Goal: Information Seeking & Learning: Learn about a topic

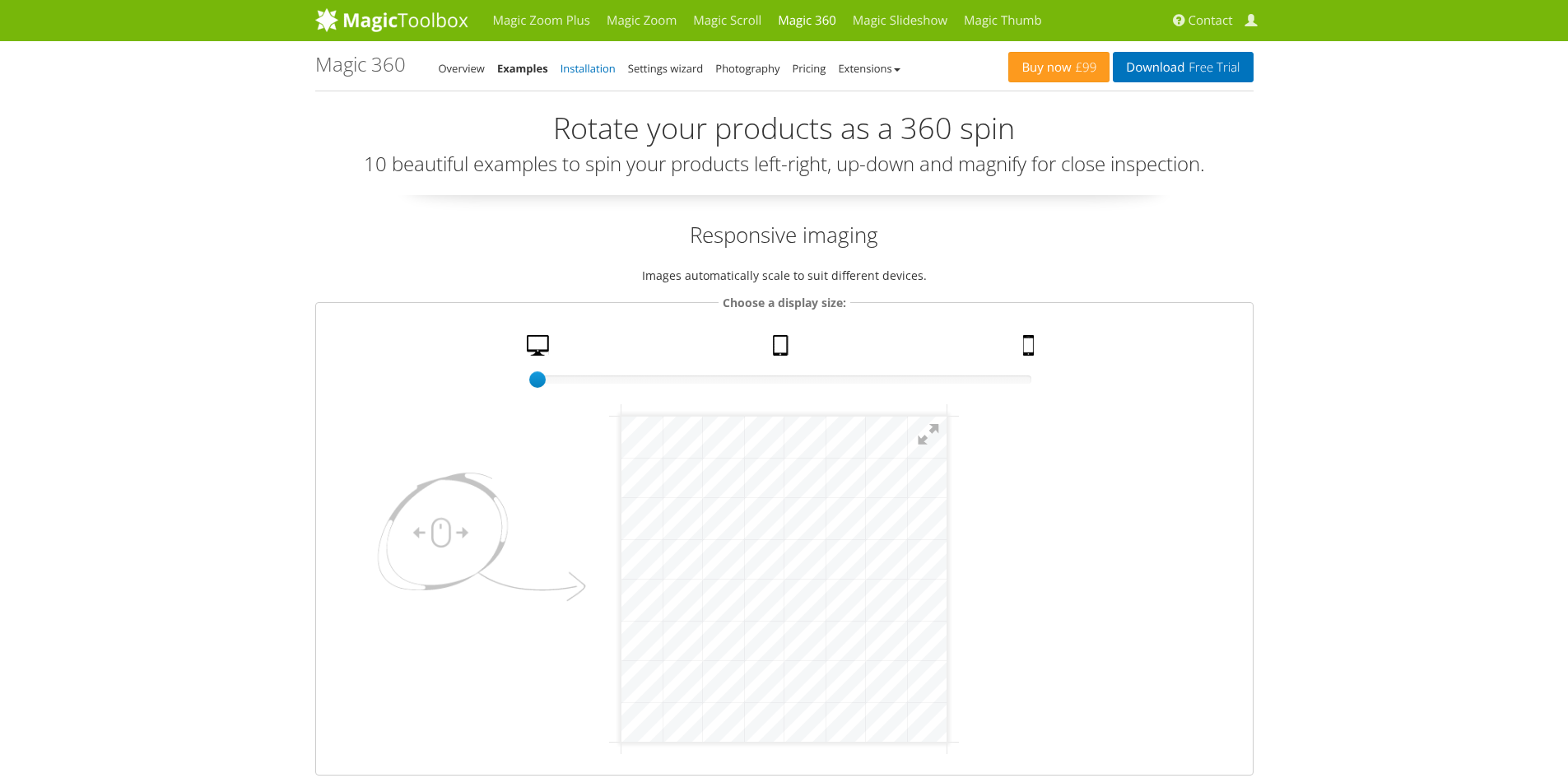
click at [595, 66] on link "Installation" at bounding box center [589, 69] width 55 height 15
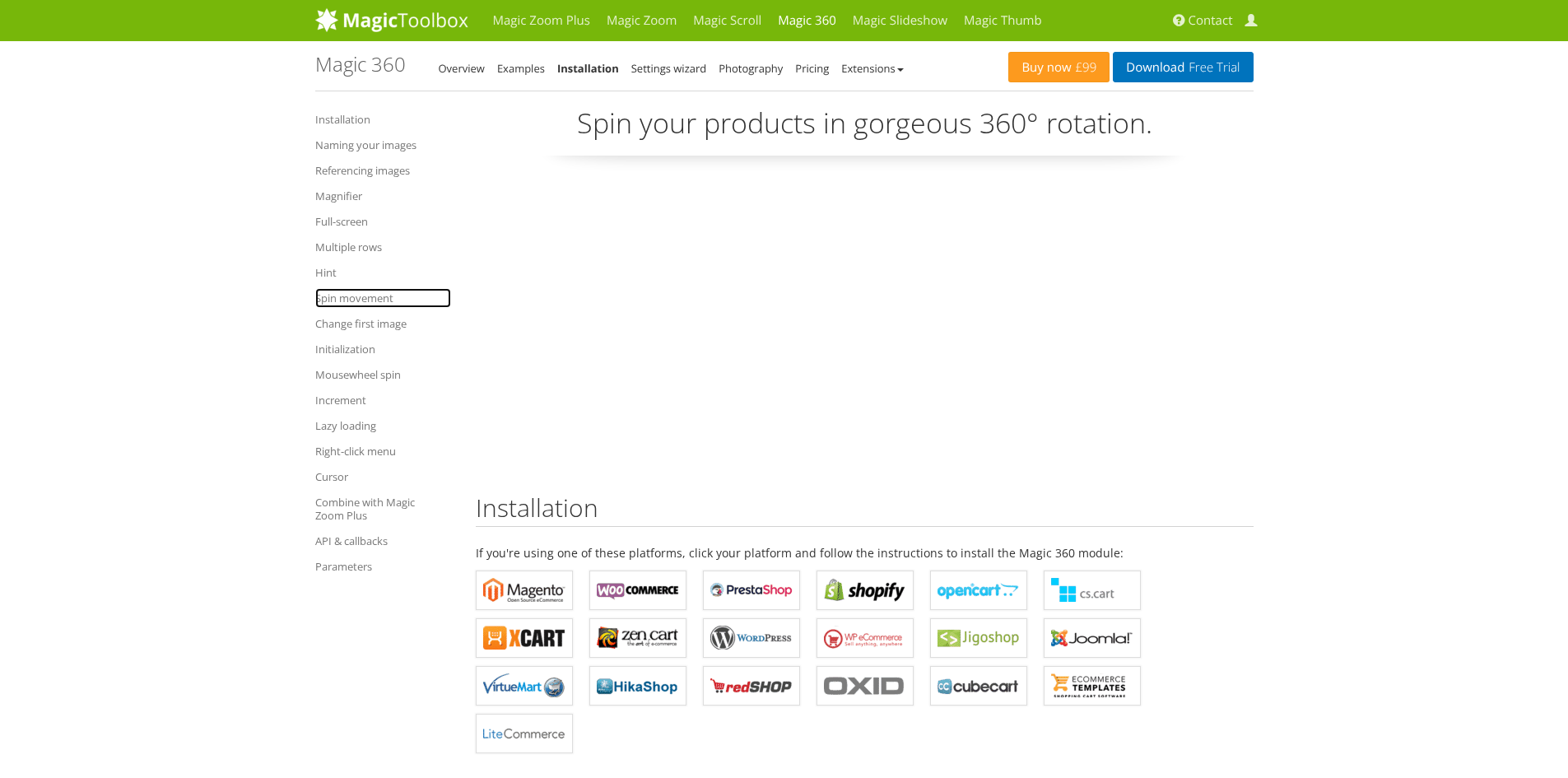
click at [372, 301] on link "Spin movement" at bounding box center [383, 298] width 136 height 20
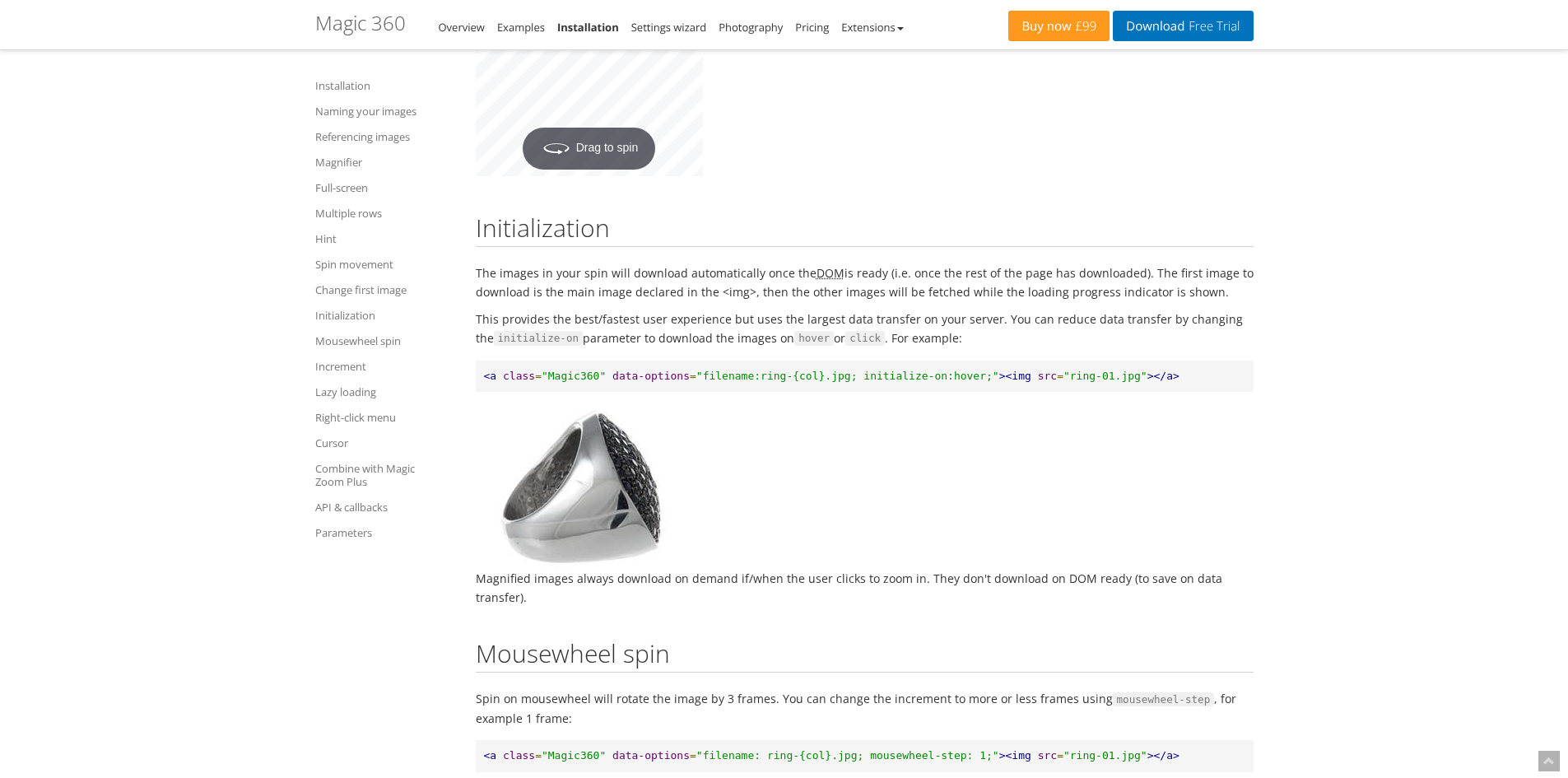
scroll to position [10497, 0]
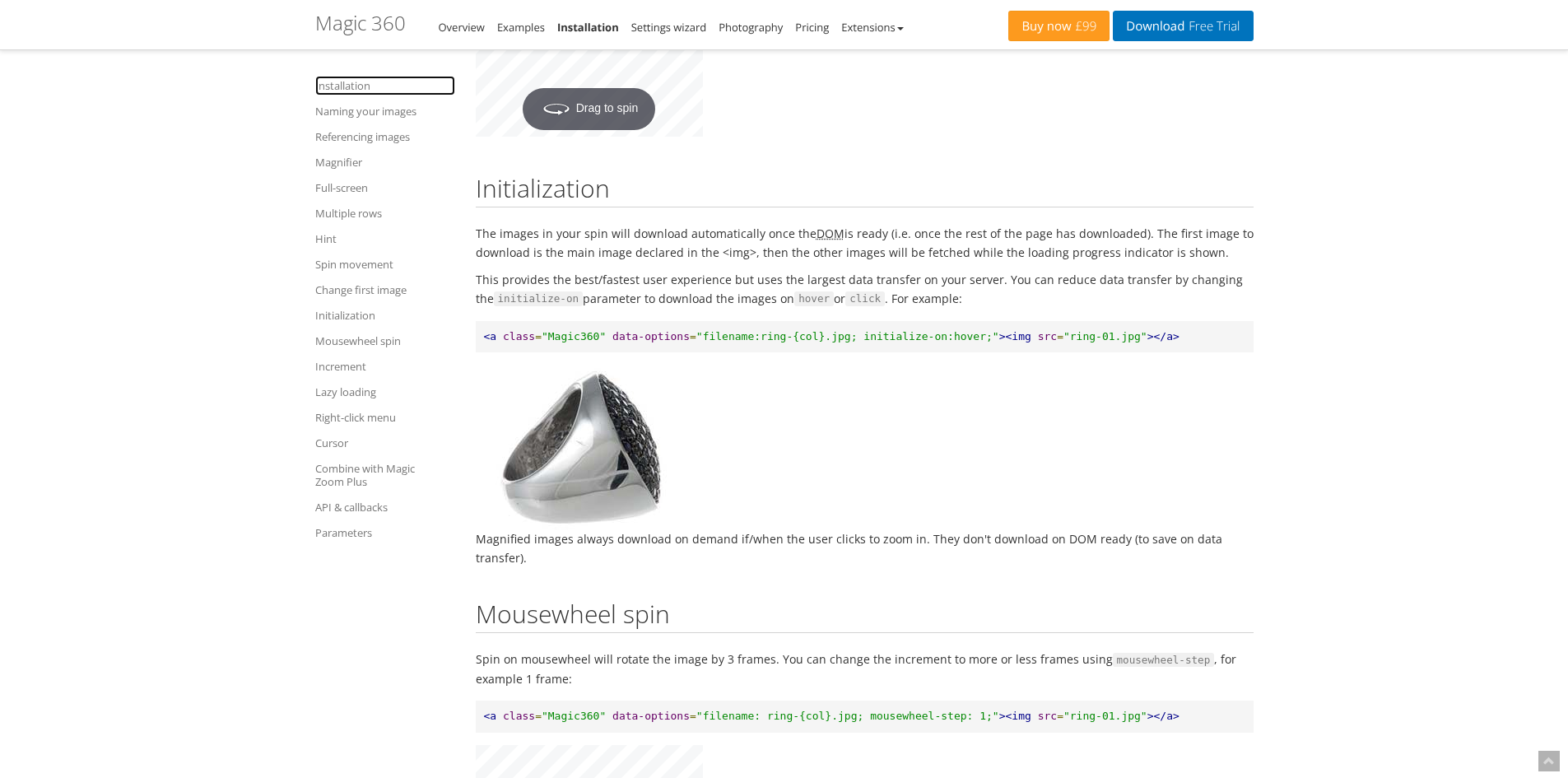
click at [362, 82] on link "Installation" at bounding box center [385, 85] width 140 height 20
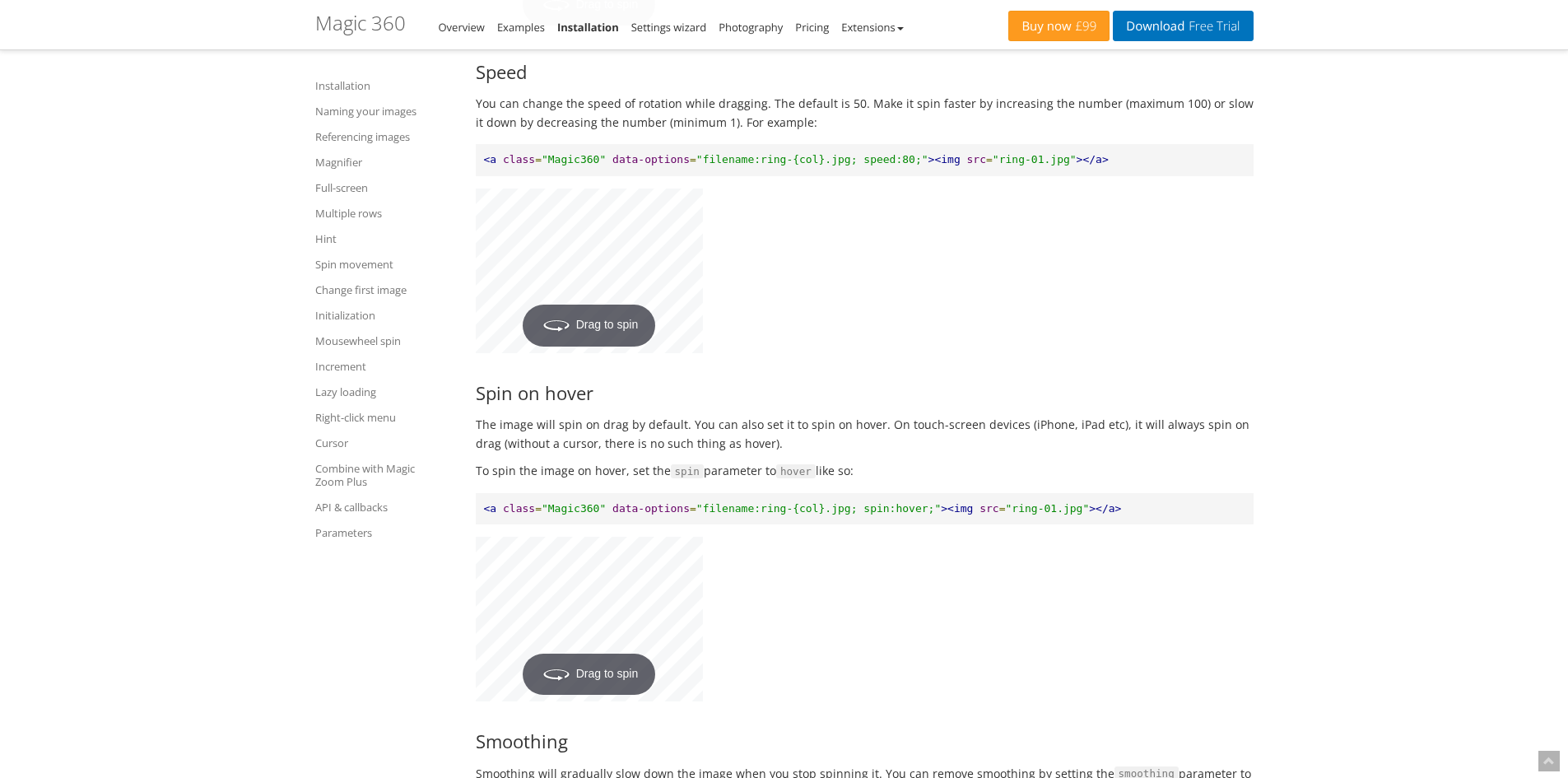
scroll to position [9480, 0]
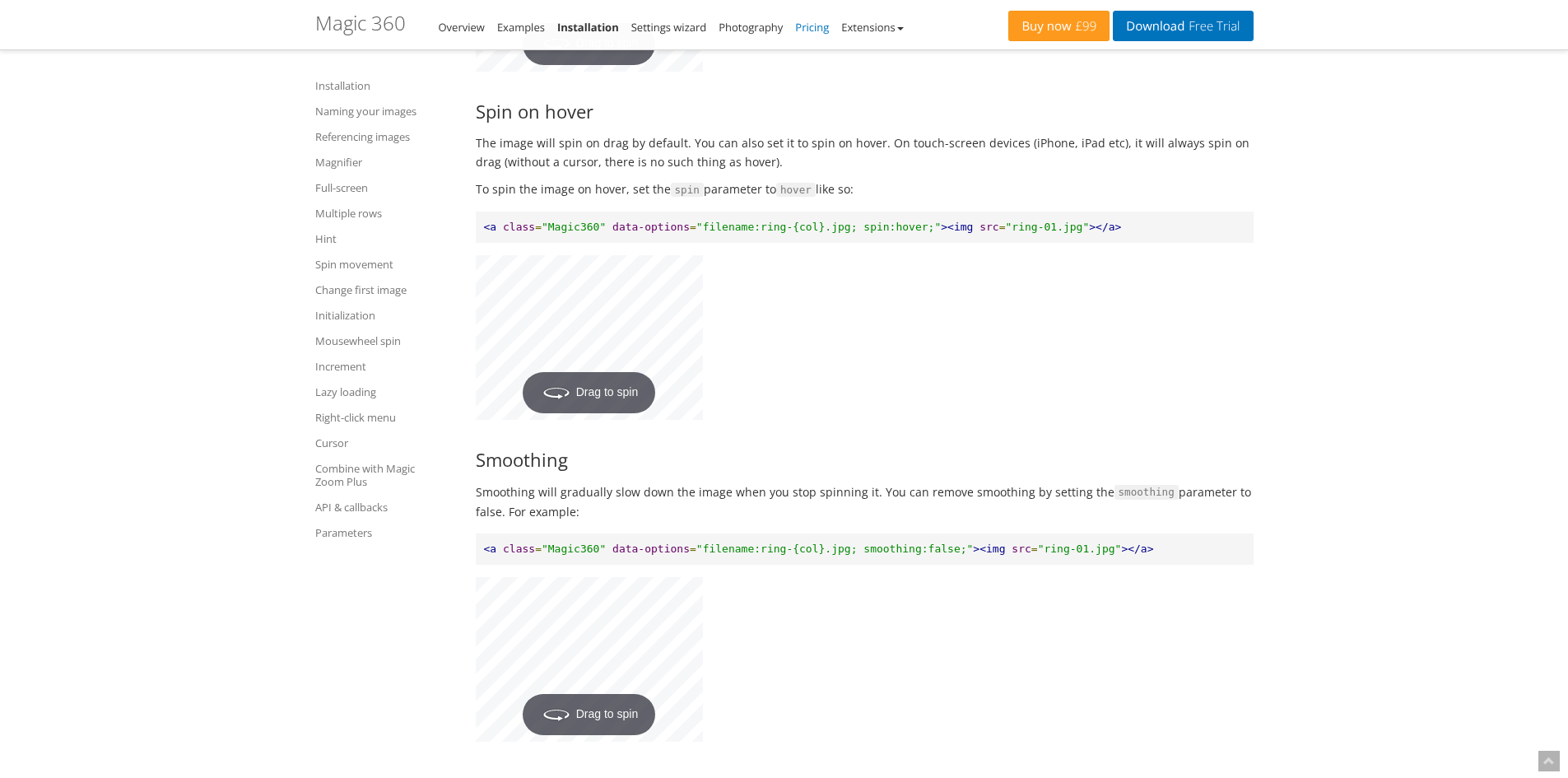
click at [825, 23] on link "Pricing" at bounding box center [811, 28] width 33 height 15
click at [369, 297] on link "Change first image" at bounding box center [385, 290] width 140 height 20
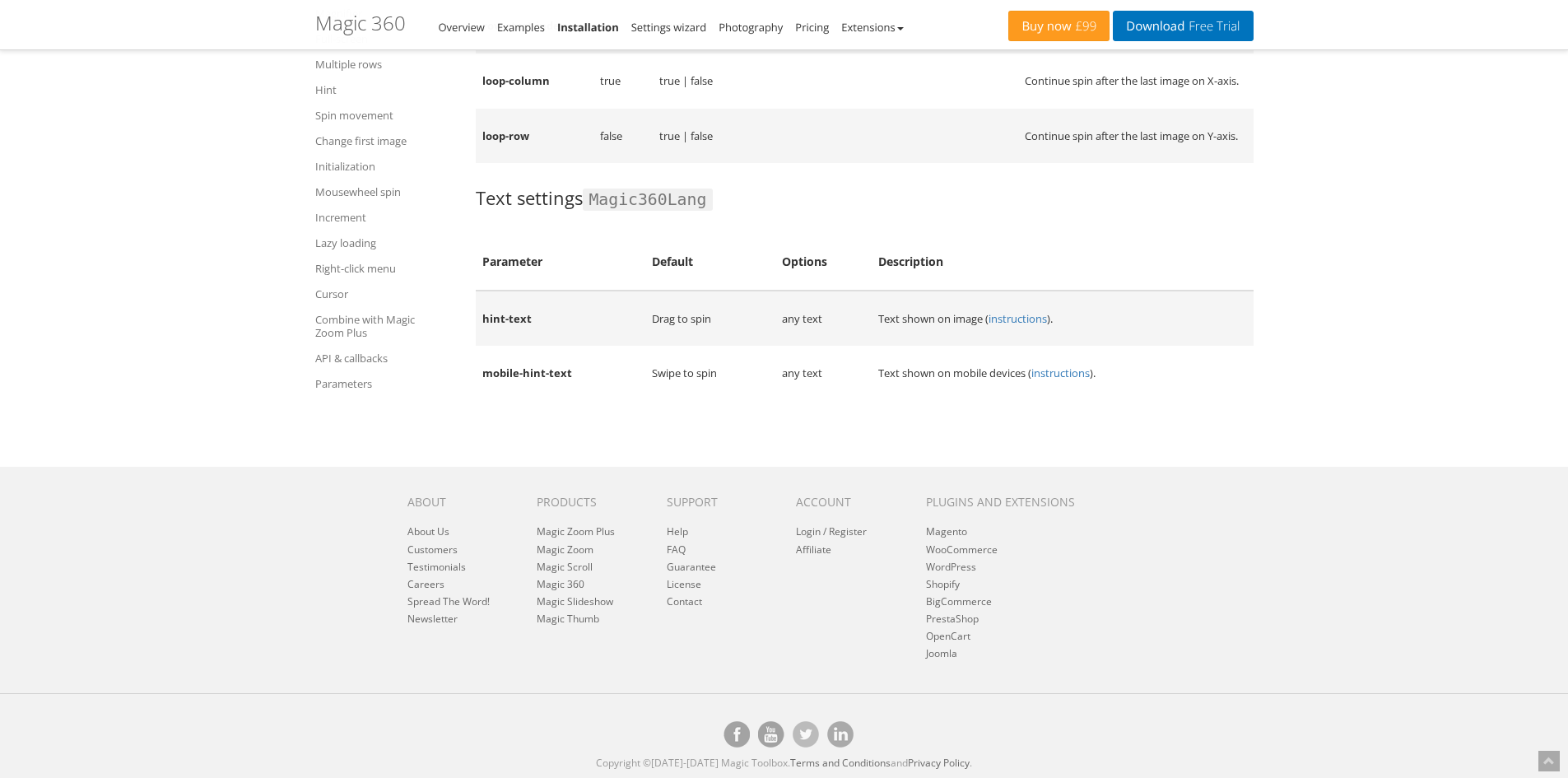
scroll to position [19104, 0]
click at [772, 729] on link "Magic Toolbox on [DOMAIN_NAME]" at bounding box center [772, 735] width 27 height 27
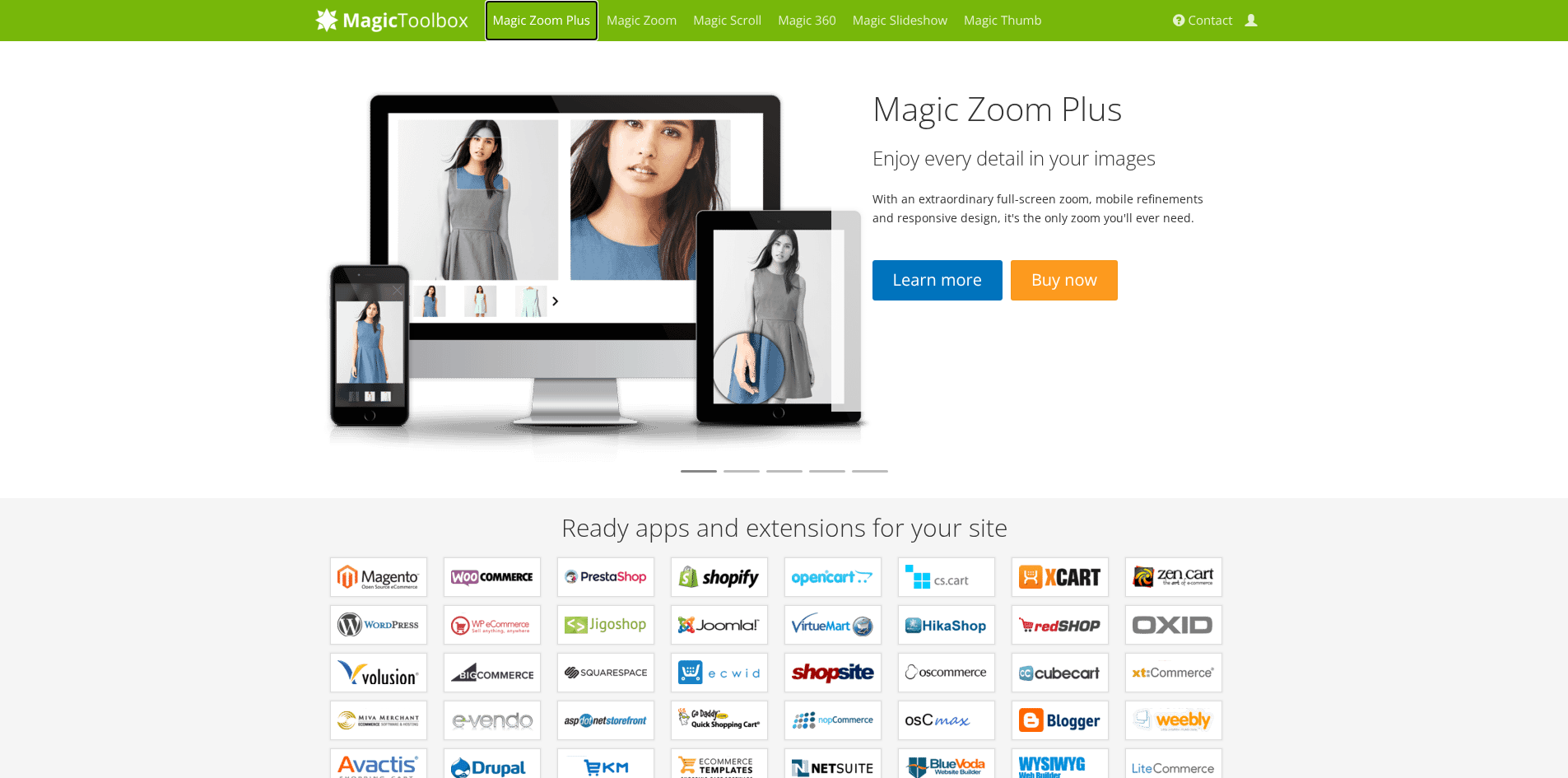
click at [552, 20] on link "Magic Zoom Plus" at bounding box center [542, 20] width 114 height 41
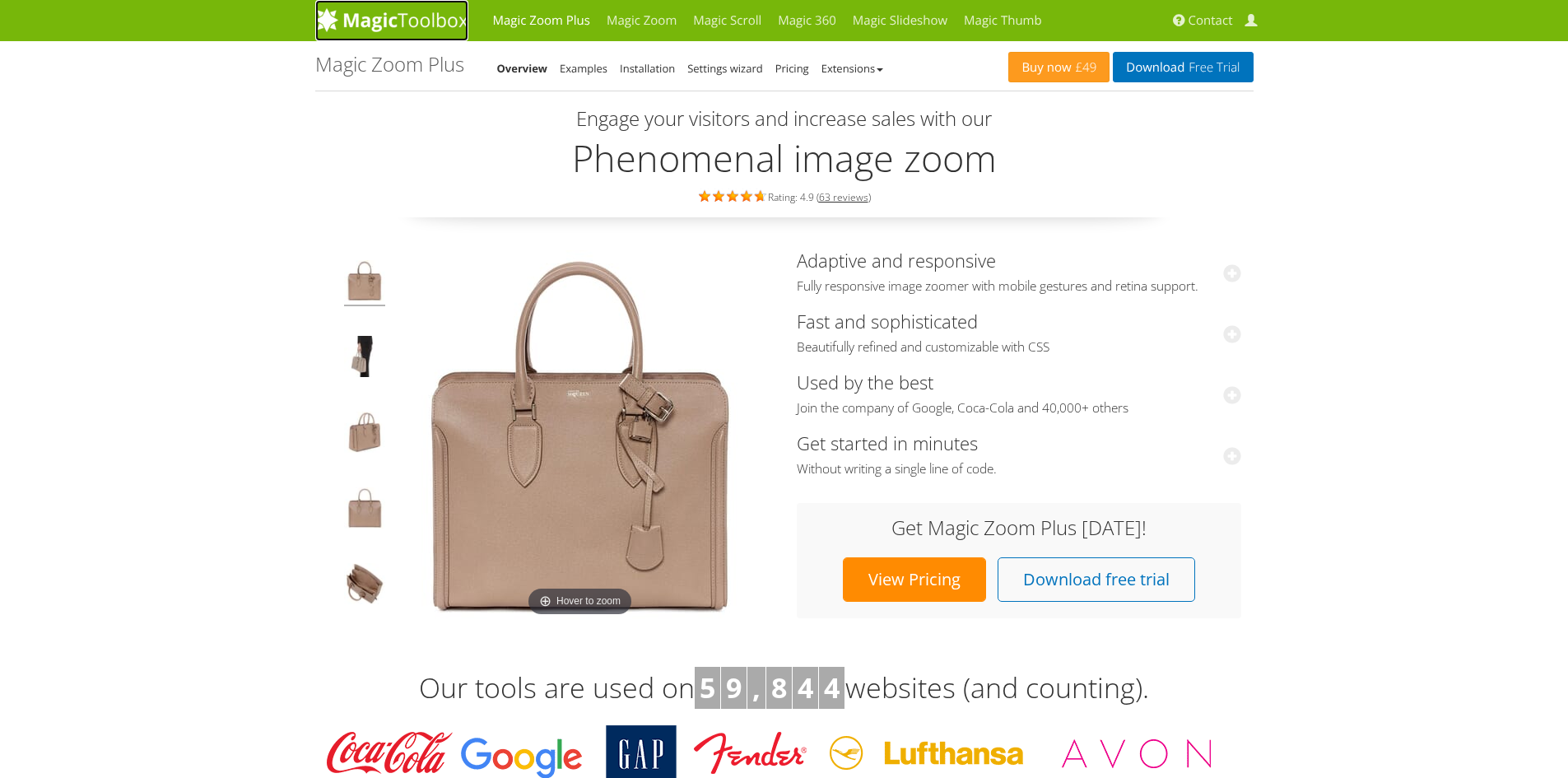
click at [436, 29] on img at bounding box center [392, 20] width 153 height 25
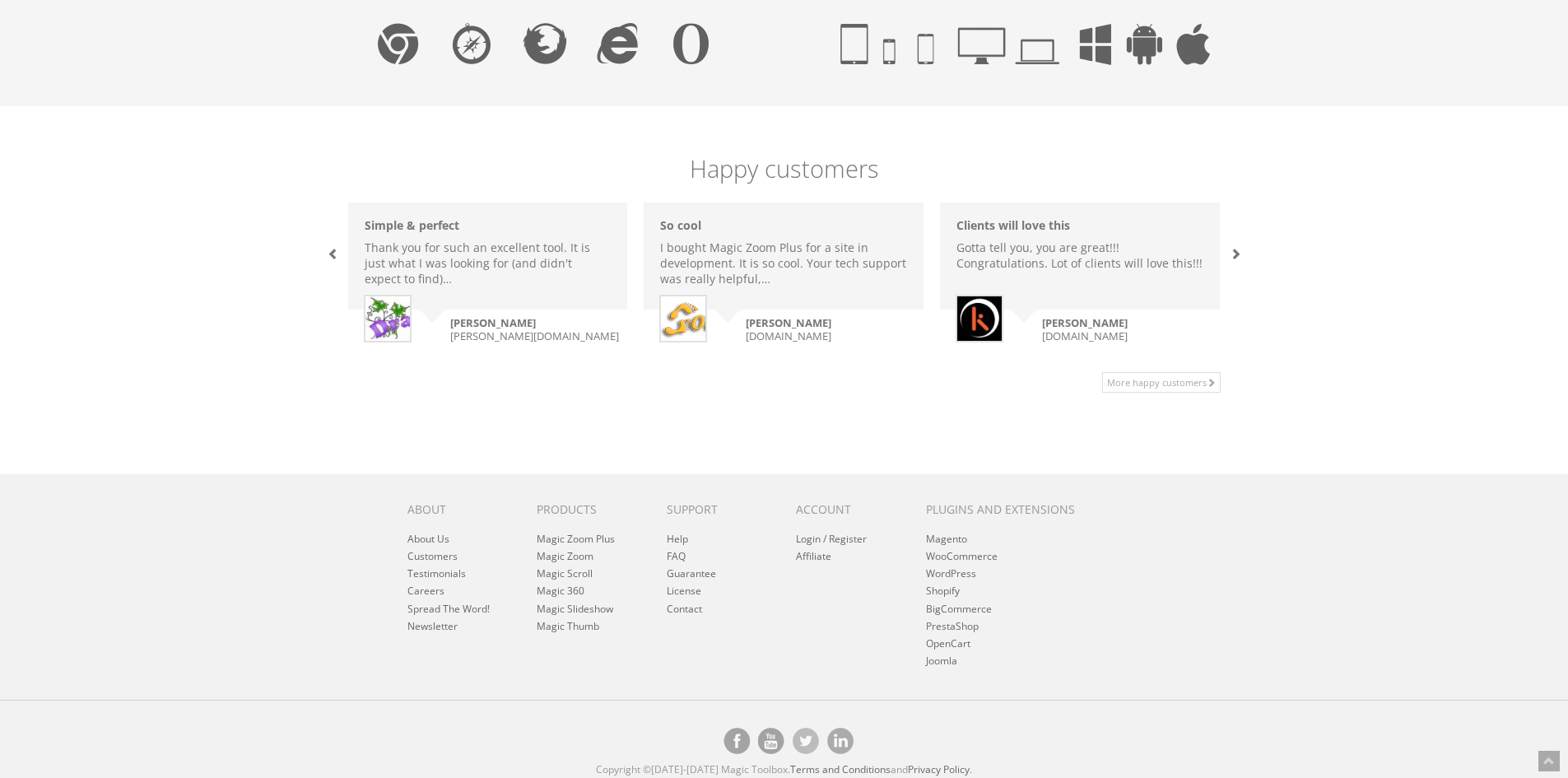
scroll to position [1070, 0]
click at [440, 529] on link "About Us" at bounding box center [429, 535] width 42 height 14
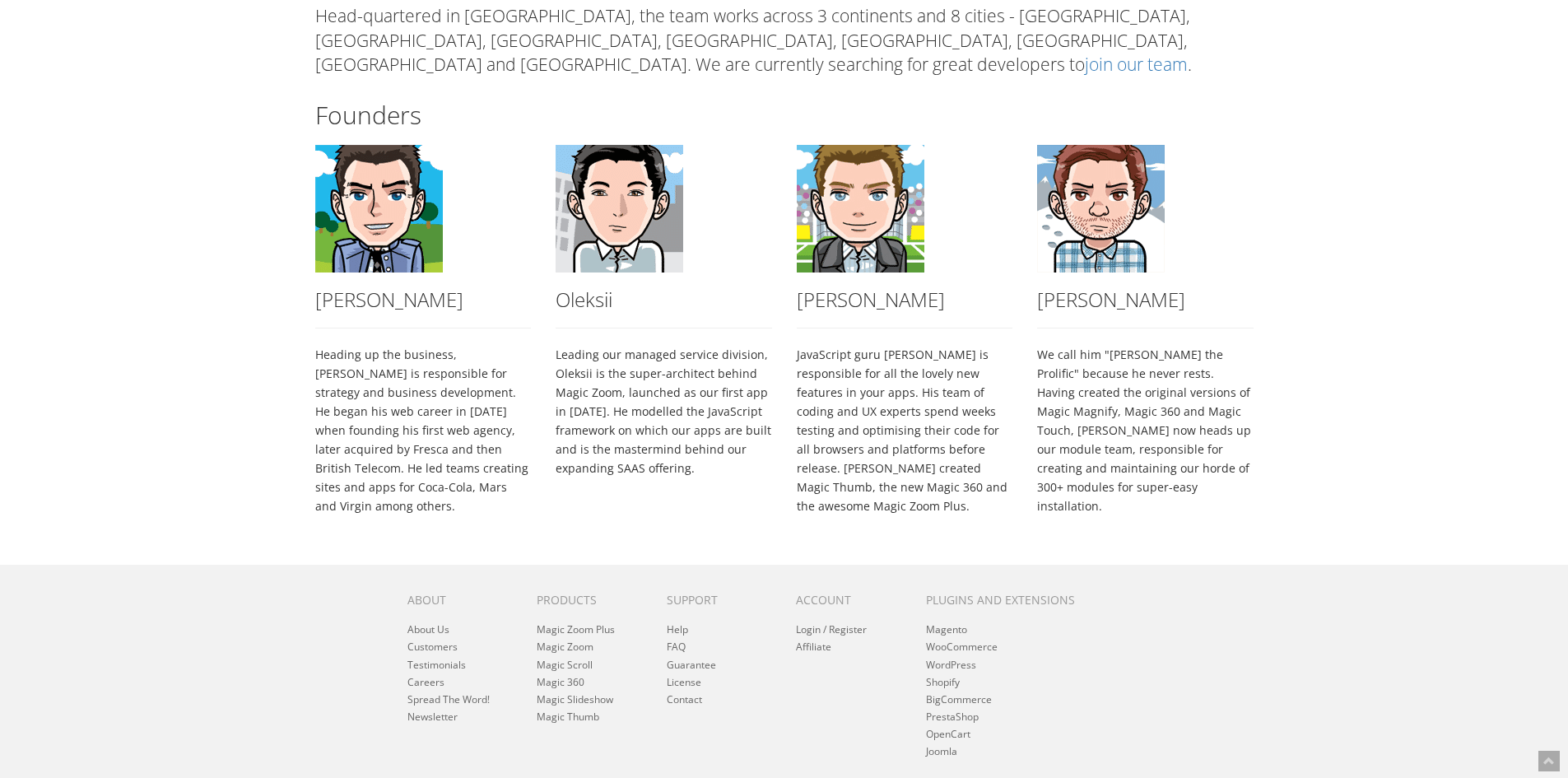
scroll to position [411, 0]
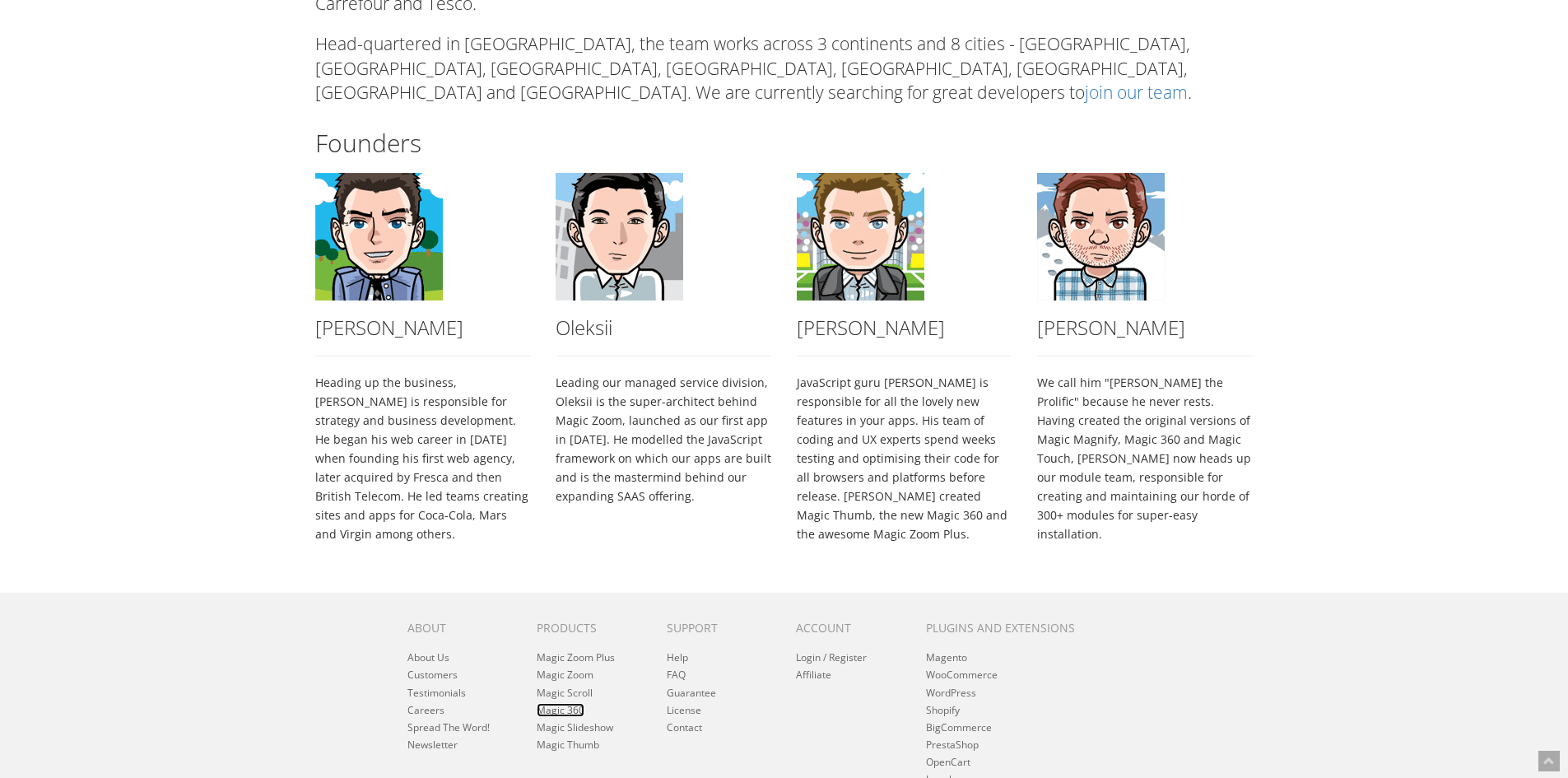
click at [578, 703] on link "Magic 360" at bounding box center [561, 710] width 48 height 14
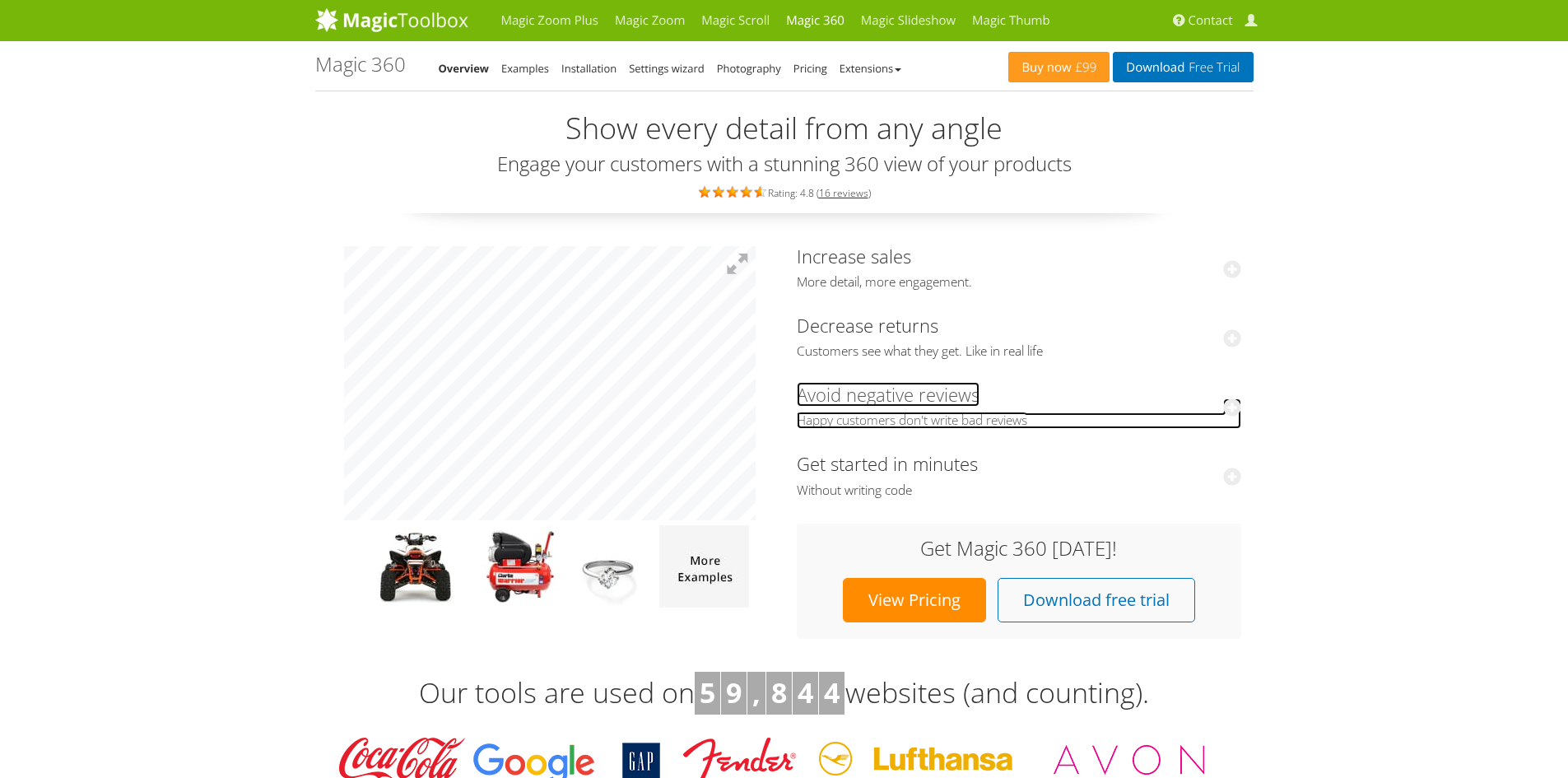
click at [1234, 402] on icon at bounding box center [1232, 407] width 18 height 18
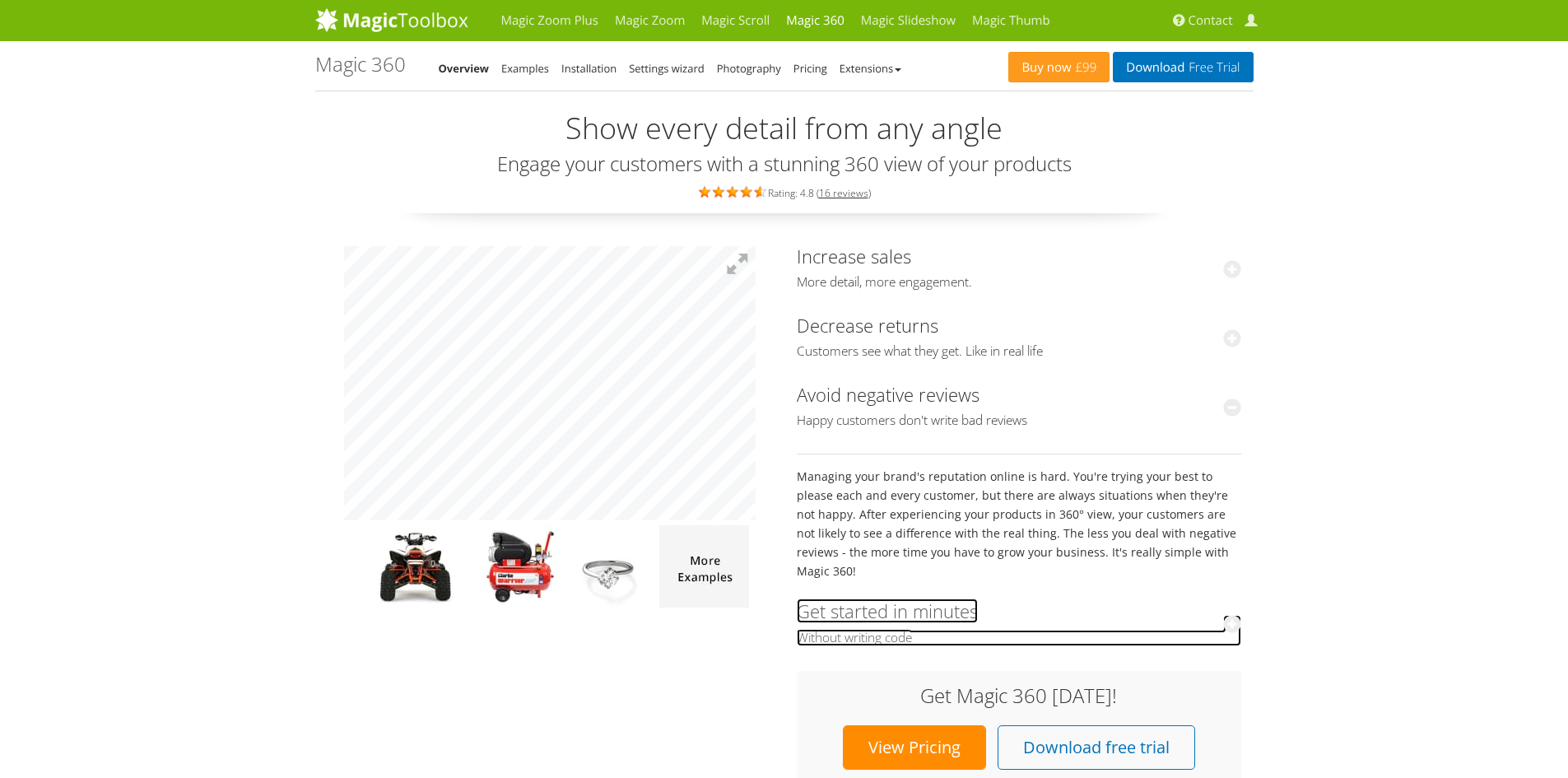
click at [1235, 616] on icon at bounding box center [1232, 624] width 18 height 18
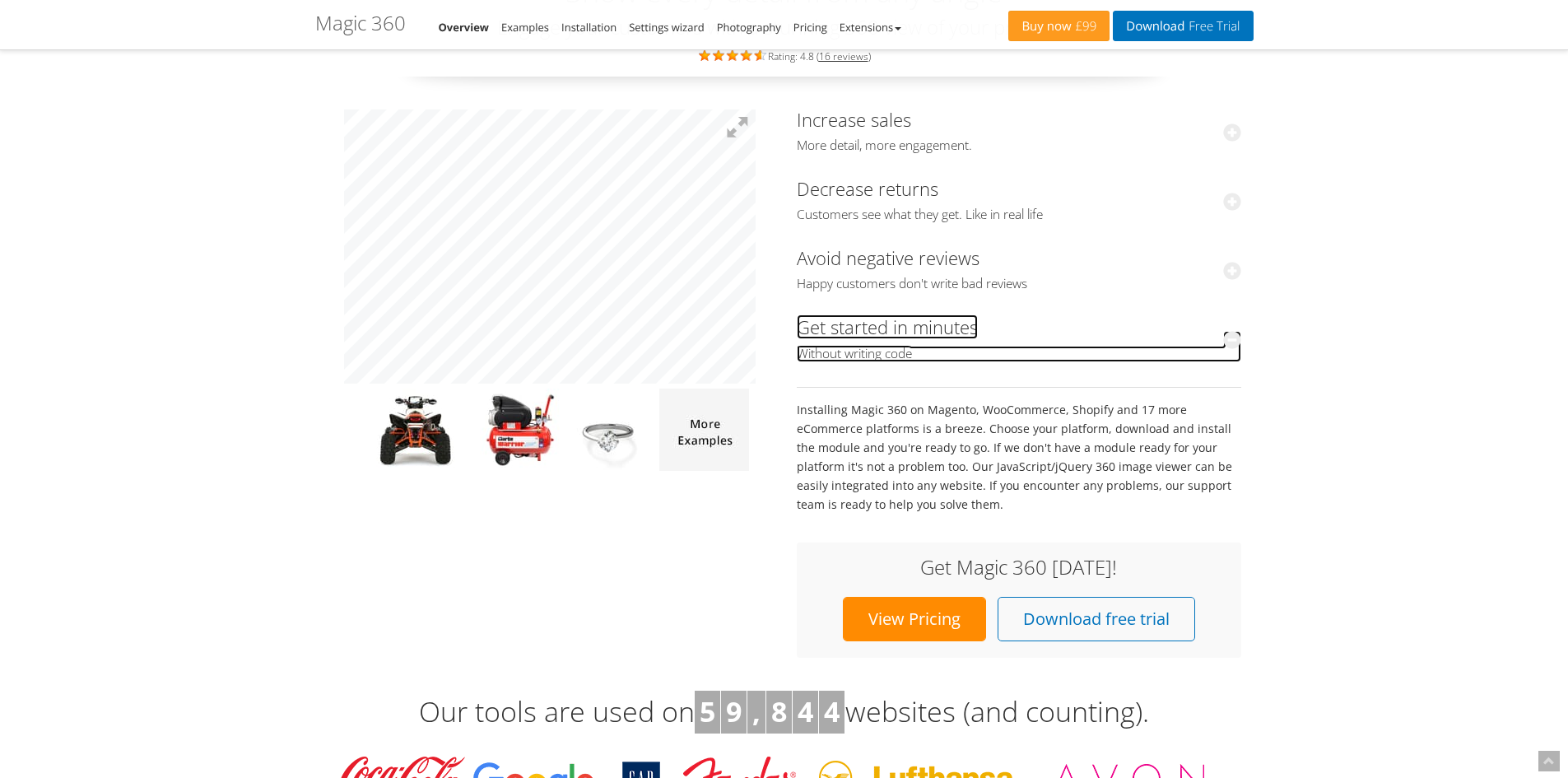
scroll to position [164, 0]
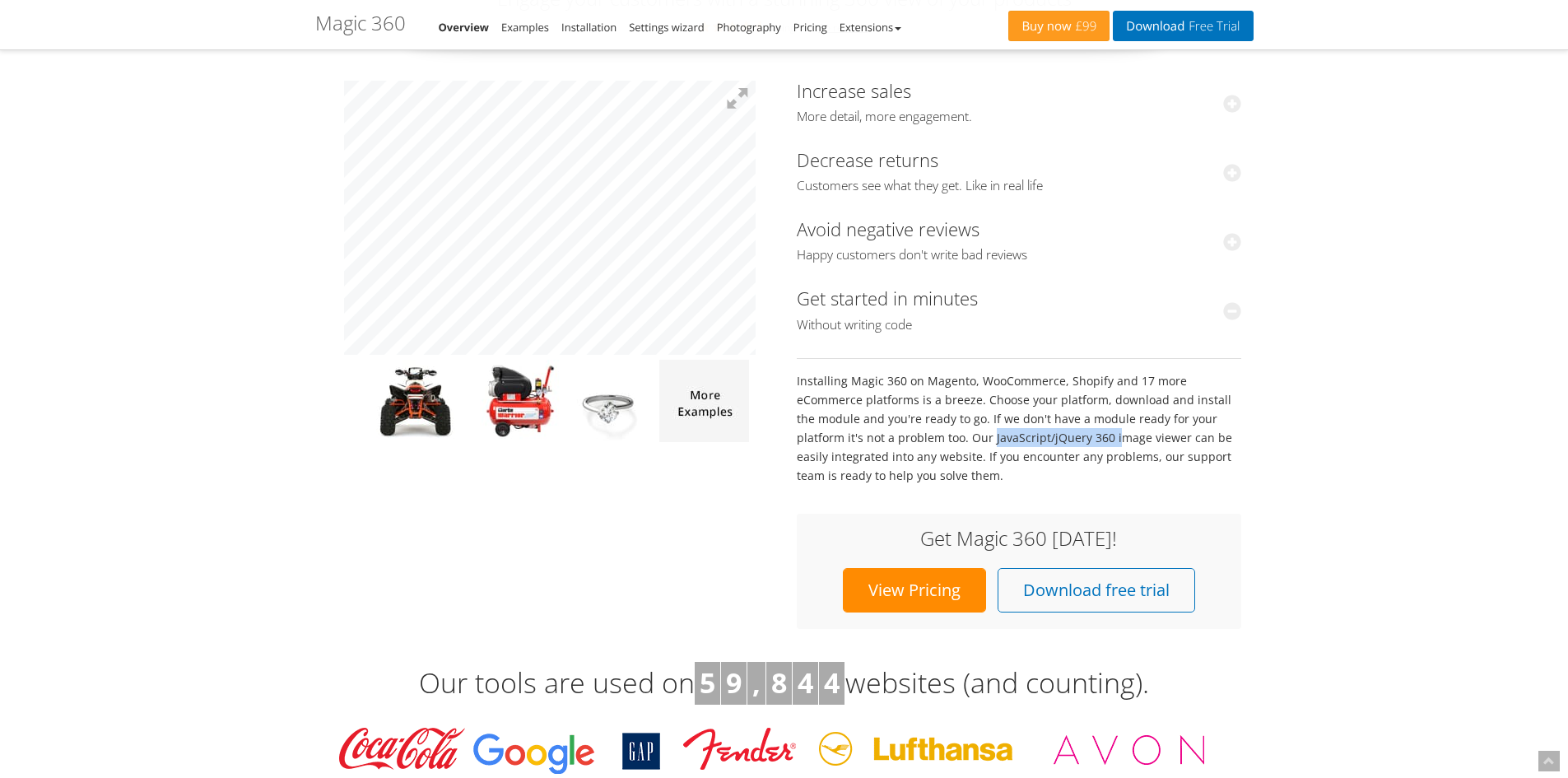
drag, startPoint x: 1059, startPoint y: 437, endPoint x: 938, endPoint y: 443, distance: 121.1
click at [938, 443] on div "Installing Magic 360 on Magento, WooCommerce, Shopify and 17 more eCommerce pla…" at bounding box center [1019, 428] width 444 height 140
copy div "JavaScript/jQuery 360"
click at [899, 588] on link "View Pricing" at bounding box center [914, 591] width 143 height 45
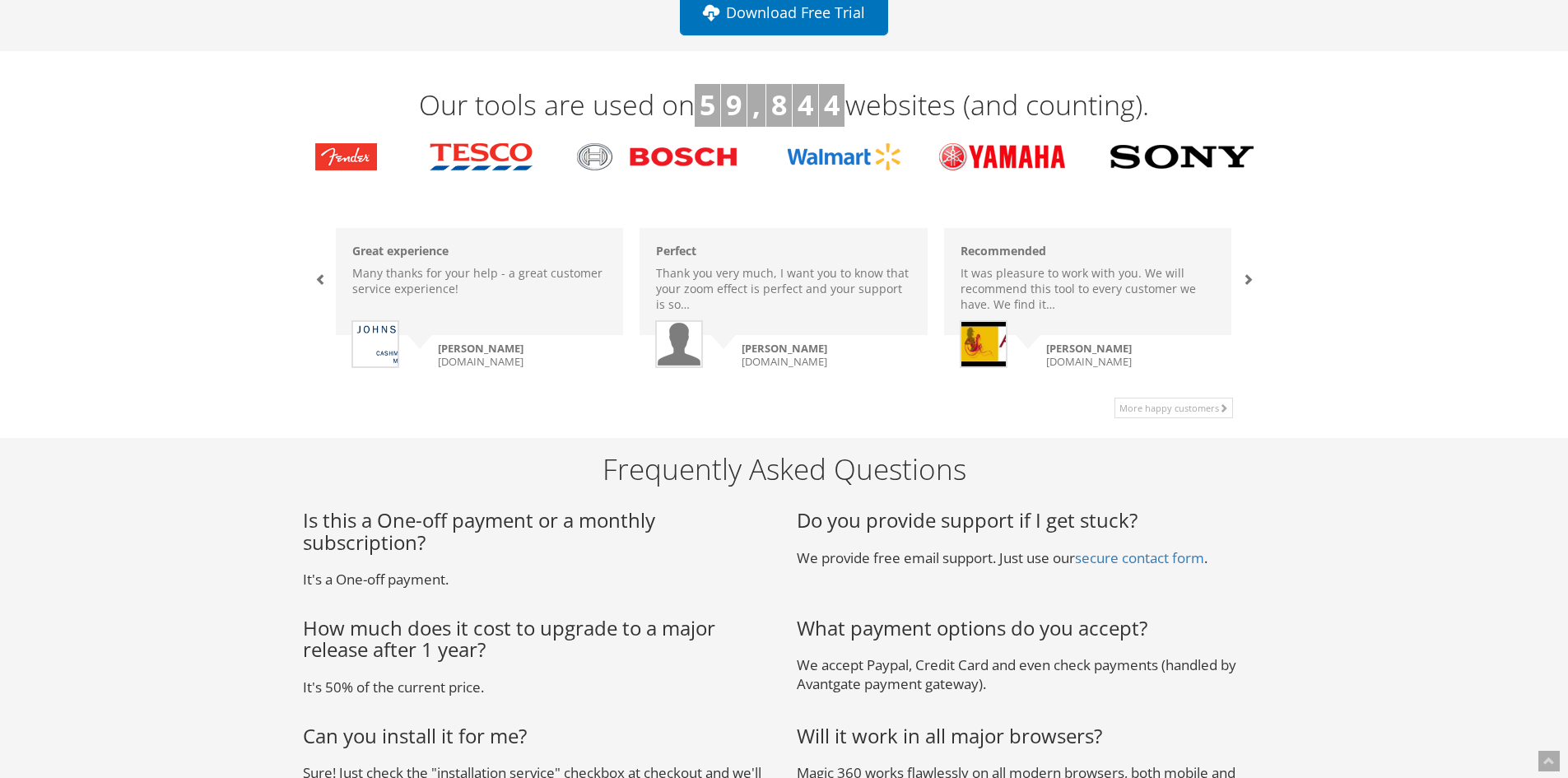
scroll to position [1070, 0]
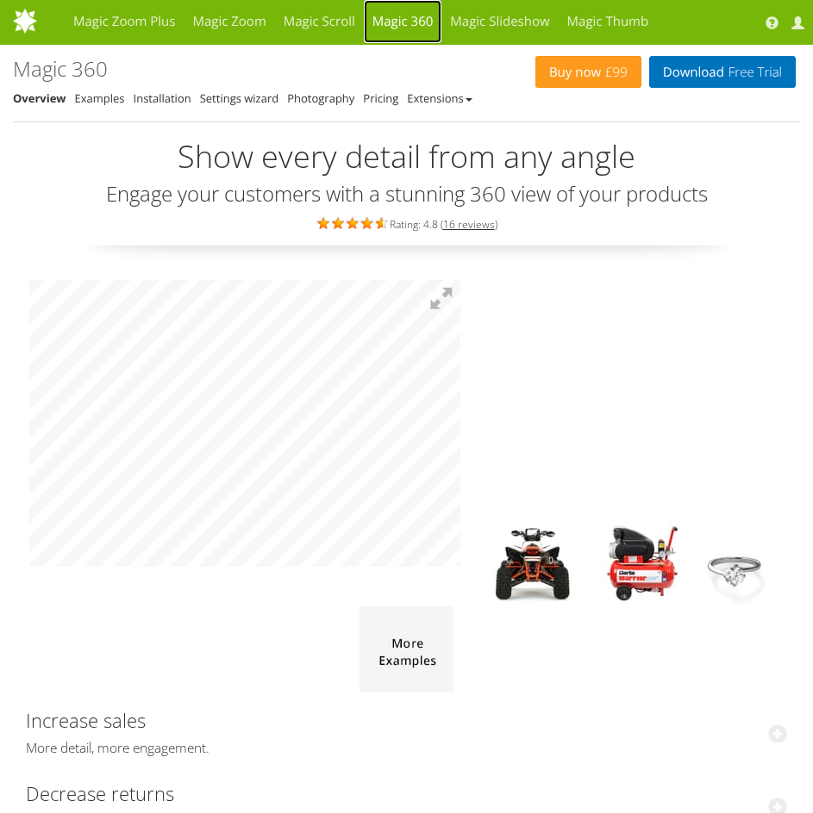
click at [405, 22] on link "Magic 360" at bounding box center [403, 21] width 78 height 43
